Goal: Task Accomplishment & Management: Manage account settings

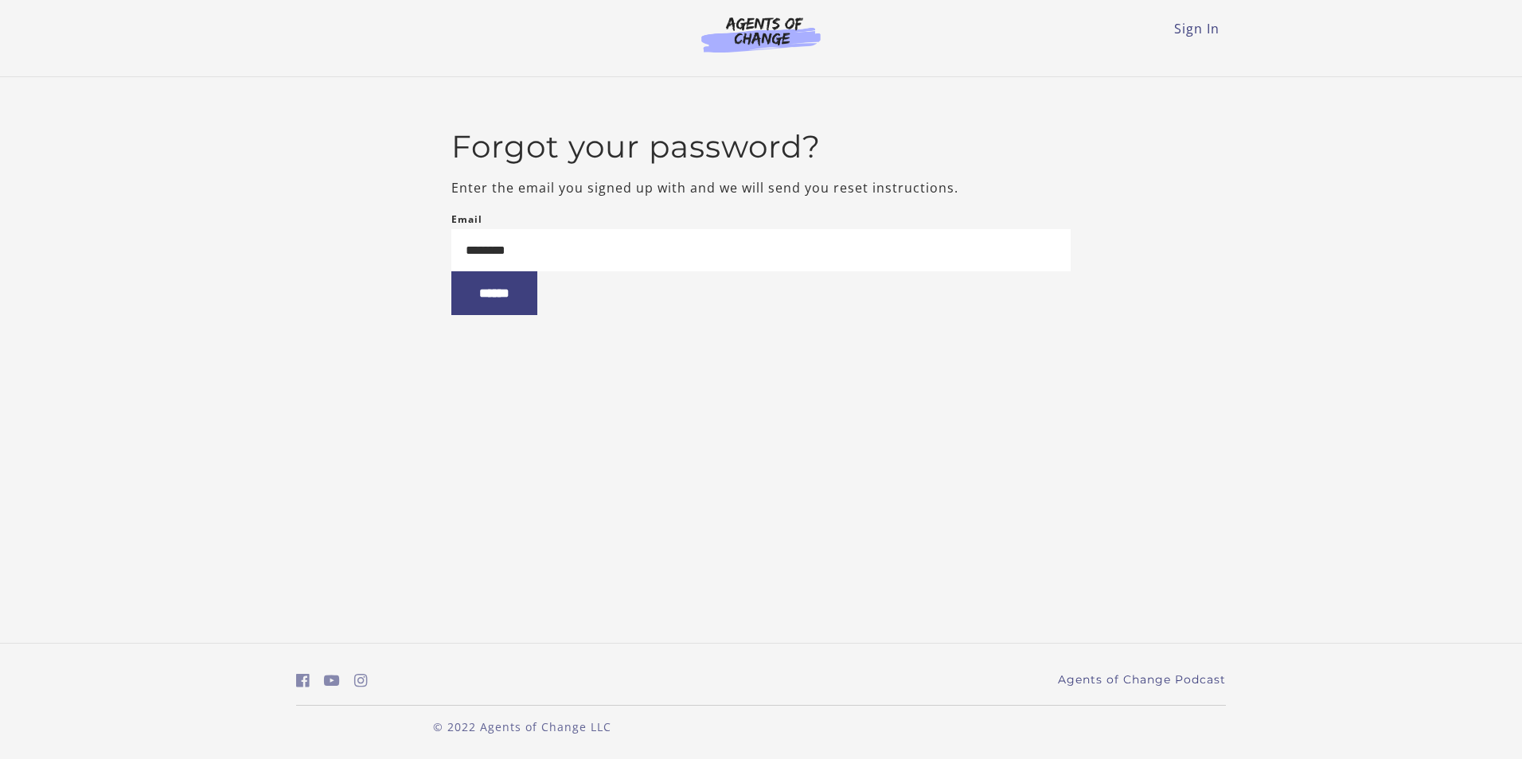
type input "**********"
click at [457, 283] on input "******" at bounding box center [494, 293] width 86 height 44
